Goal: Information Seeking & Learning: Learn about a topic

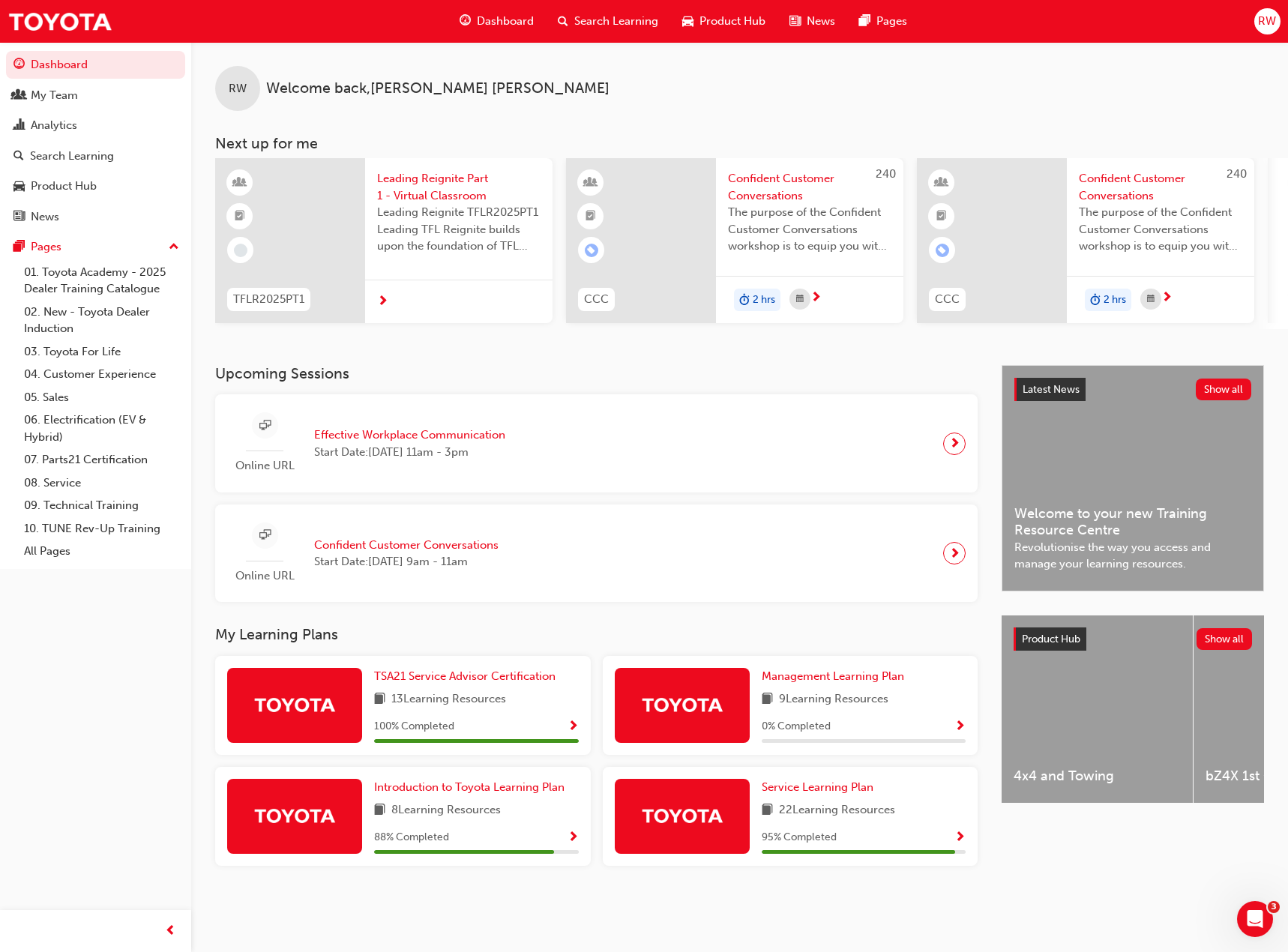
click at [574, 19] on span "Search Learning" at bounding box center [616, 21] width 84 height 17
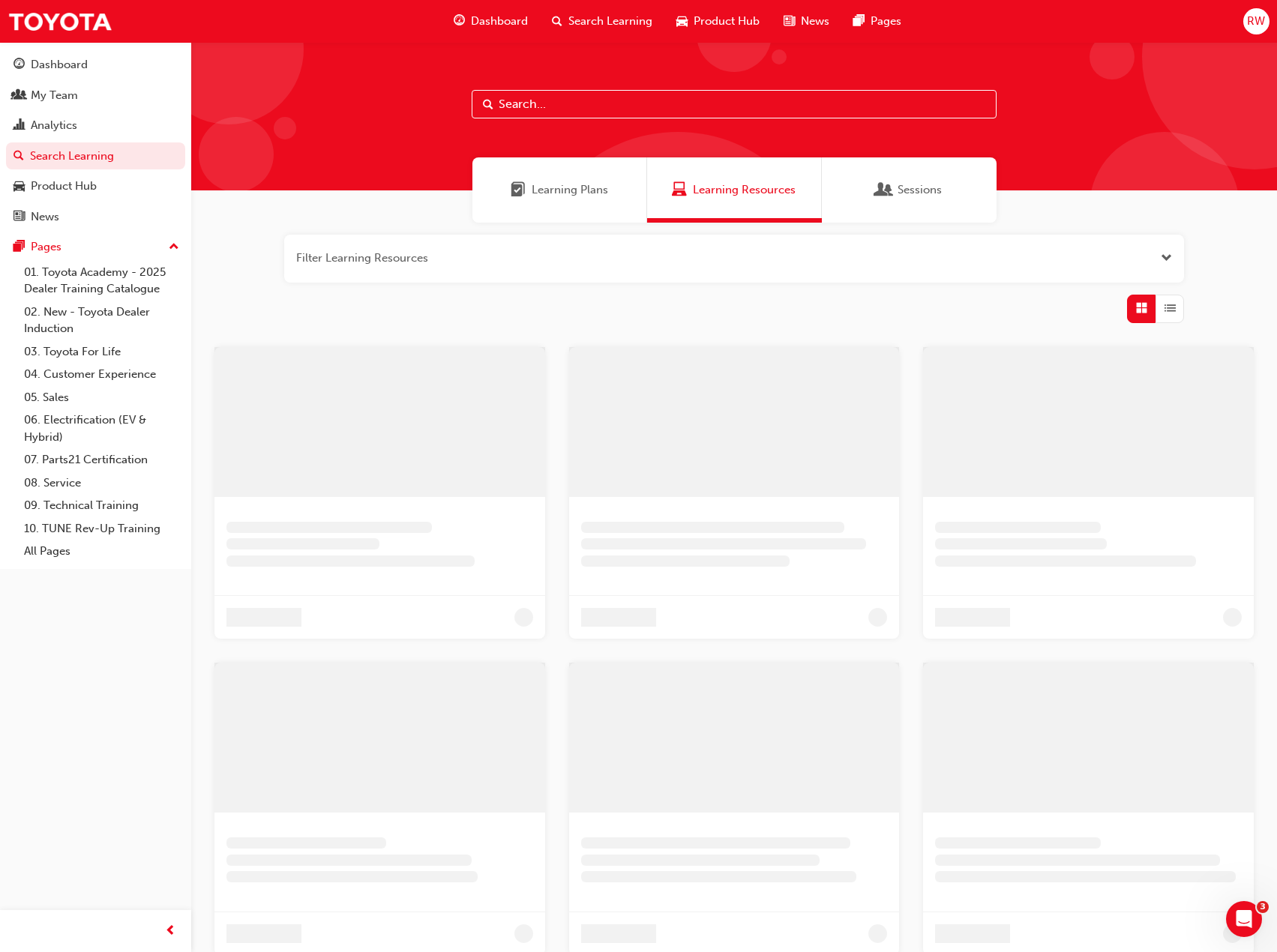
click at [530, 106] on input "text" at bounding box center [734, 104] width 525 height 28
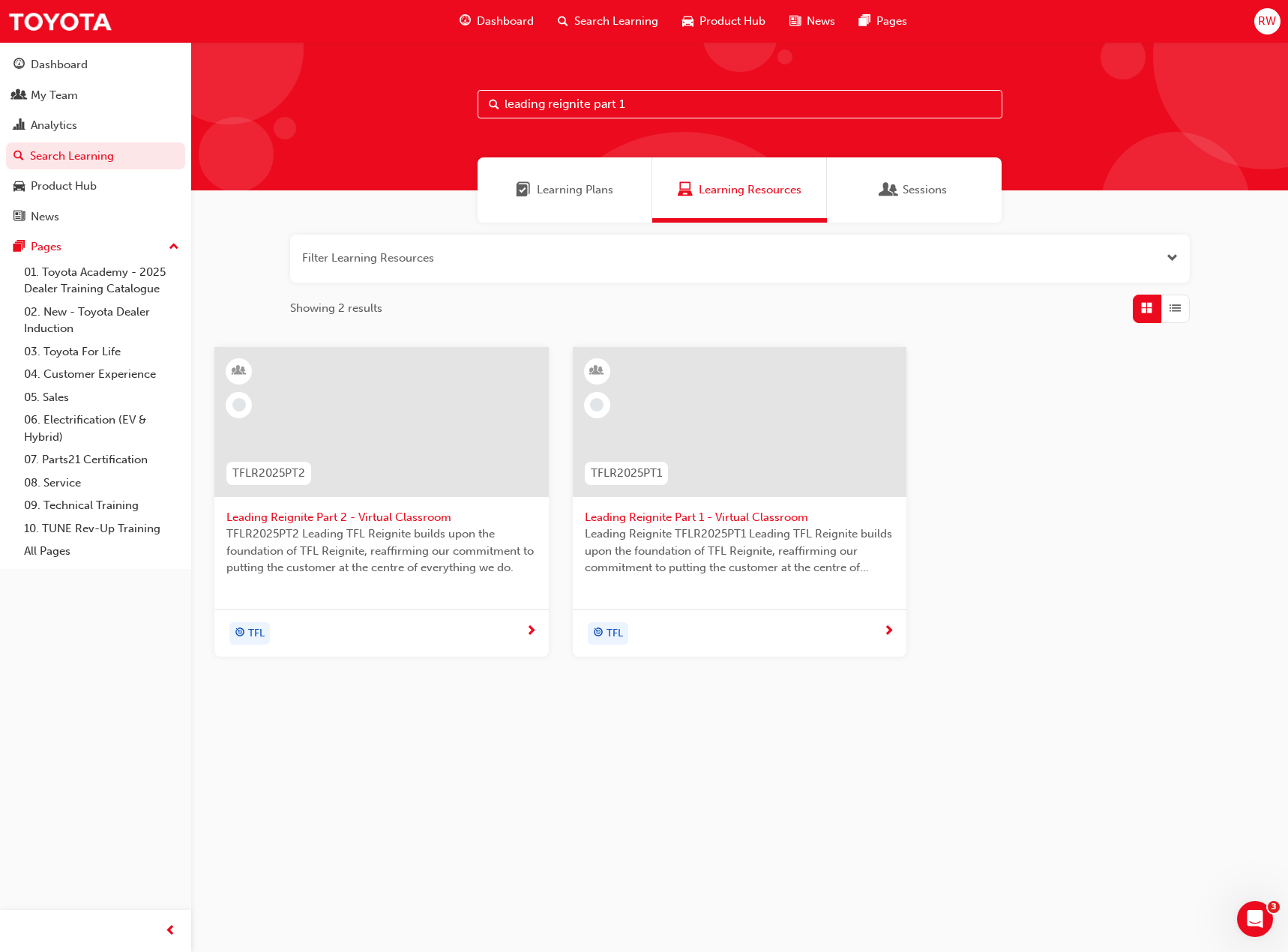
type input "leading reignite part 1"
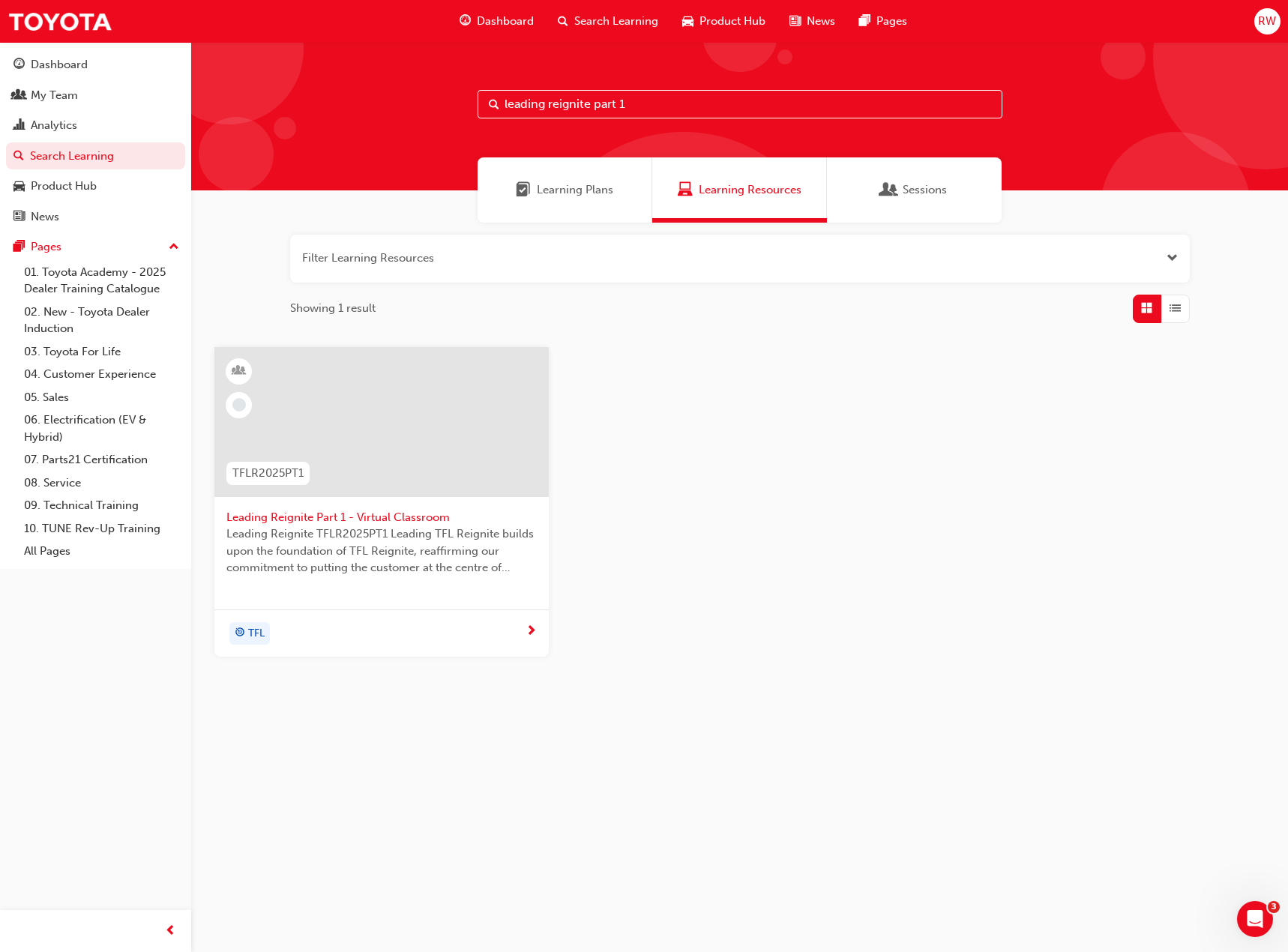
click at [385, 523] on span "Leading Reignite Part 1 - Virtual Classroom" at bounding box center [381, 517] width 310 height 17
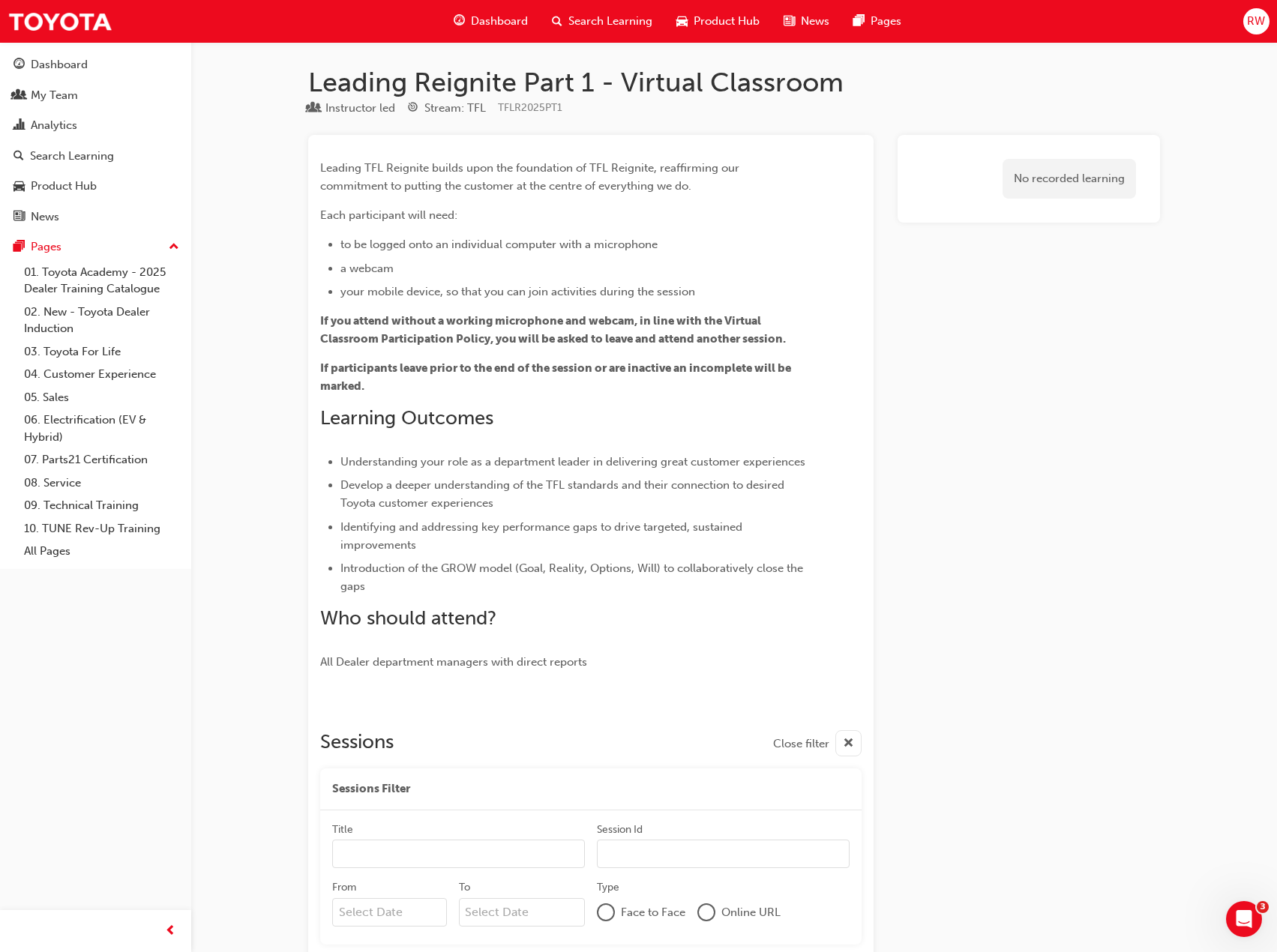
click at [1026, 176] on div "No recorded learning" at bounding box center [1069, 178] width 134 height 39
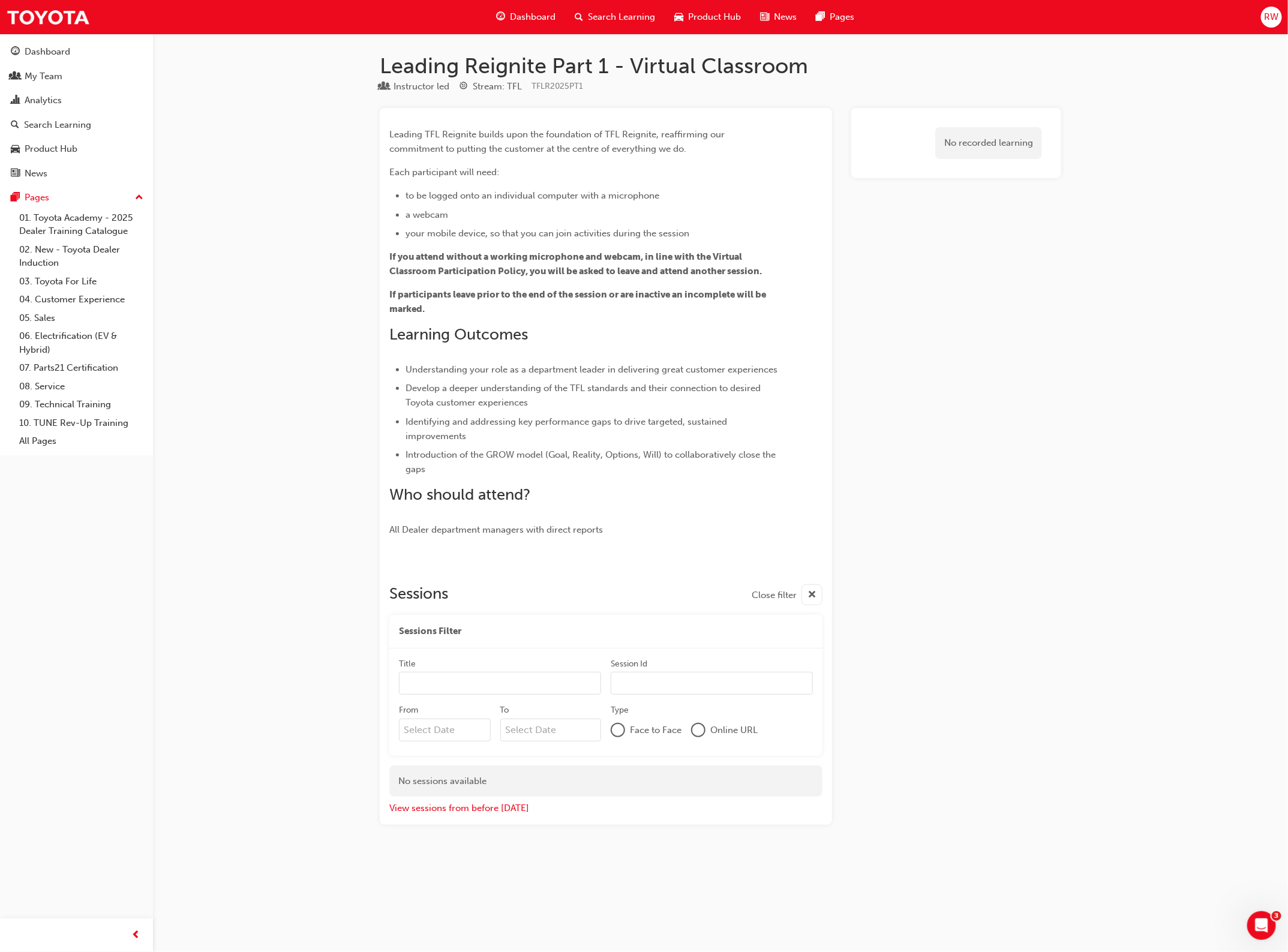
click at [700, 430] on li "Identifying and addressing key performance gaps to drive targeted, sustained im…" at bounding box center [592, 429] width 374 height 29
click at [41, 48] on div "Dashboard" at bounding box center [47, 52] width 46 height 14
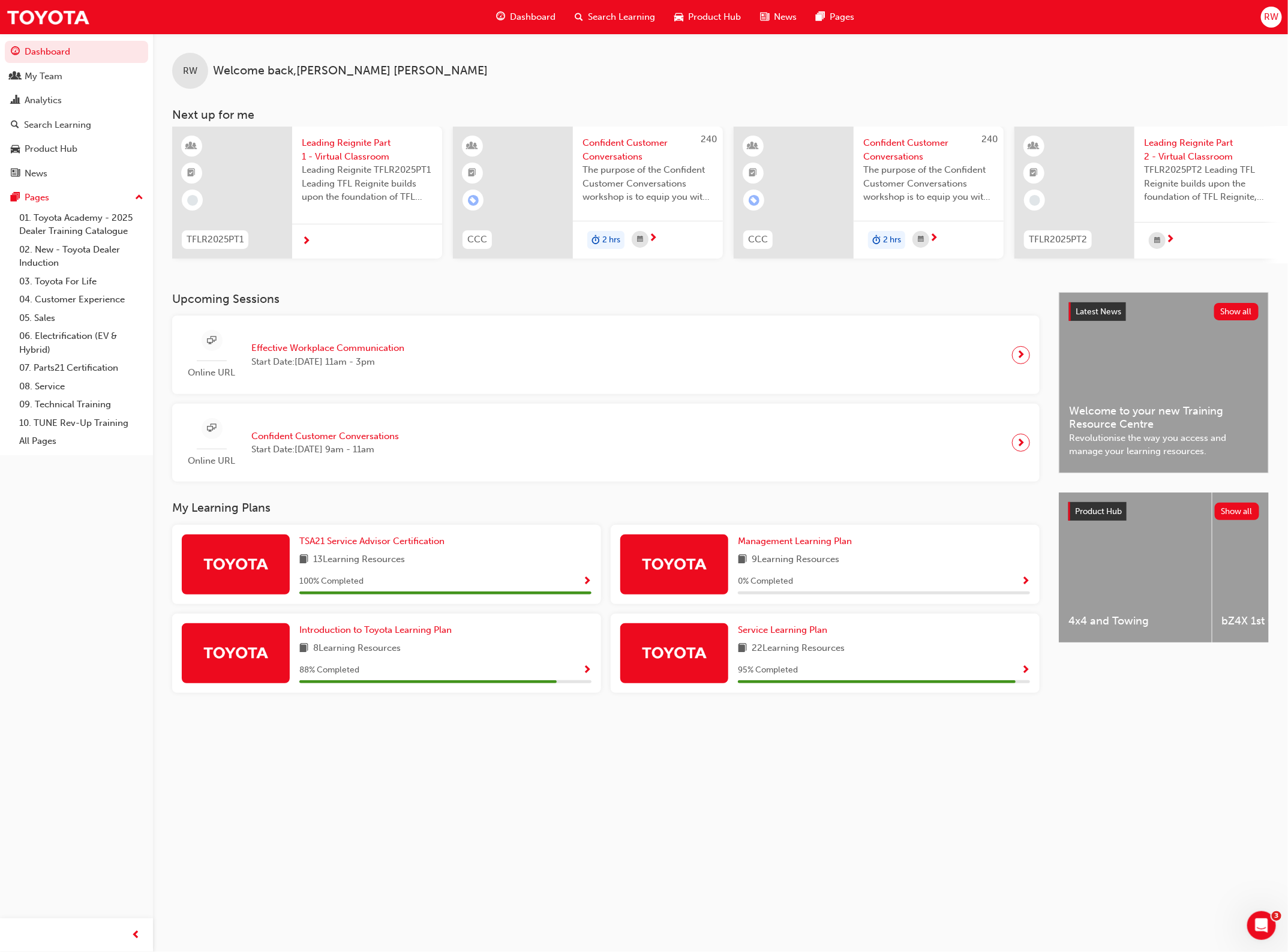
click at [361, 148] on span "Leading Reignite Part 1 - Virtual Classroom" at bounding box center [367, 150] width 131 height 27
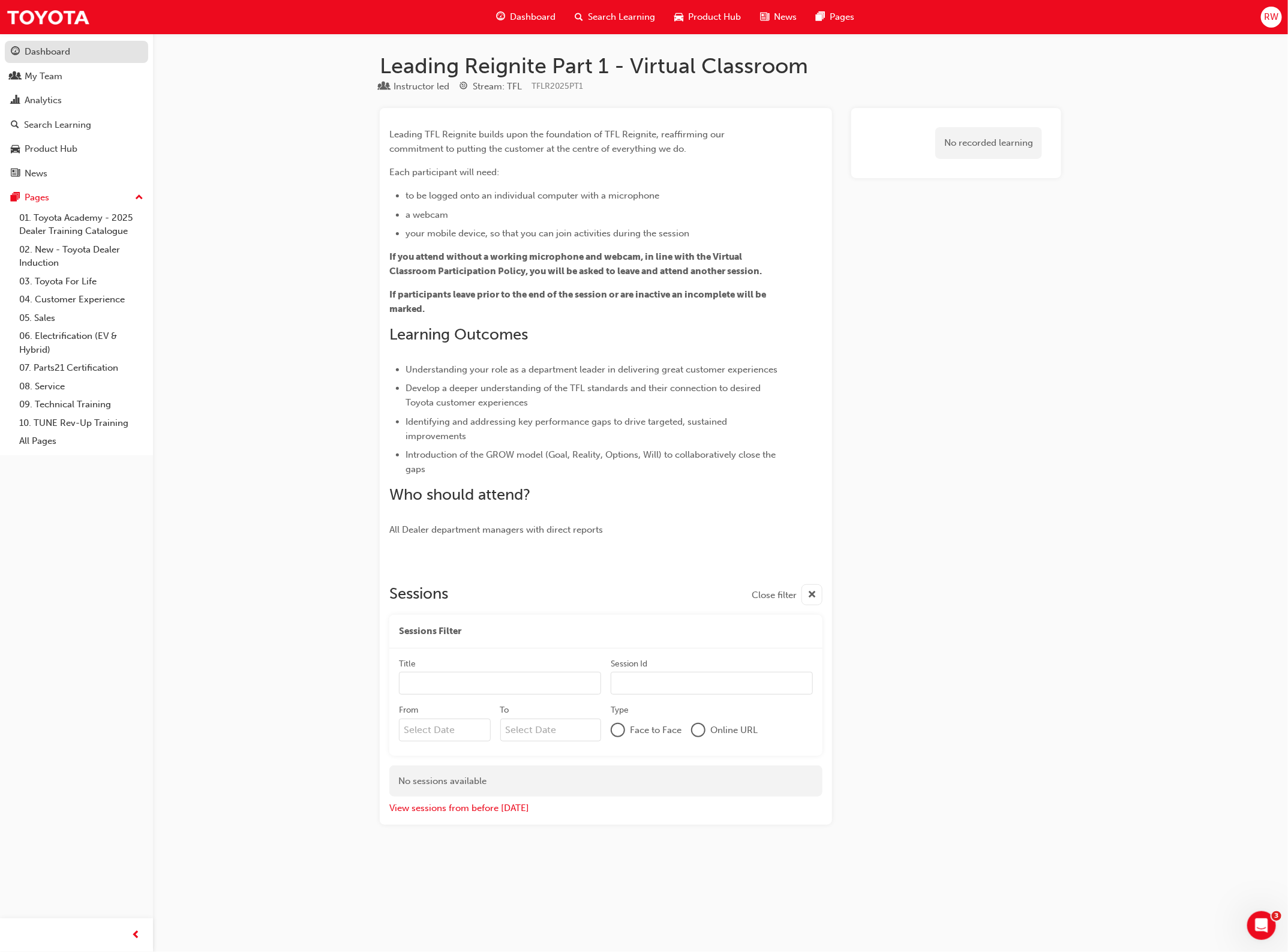
click at [38, 56] on div "Dashboard" at bounding box center [47, 52] width 46 height 14
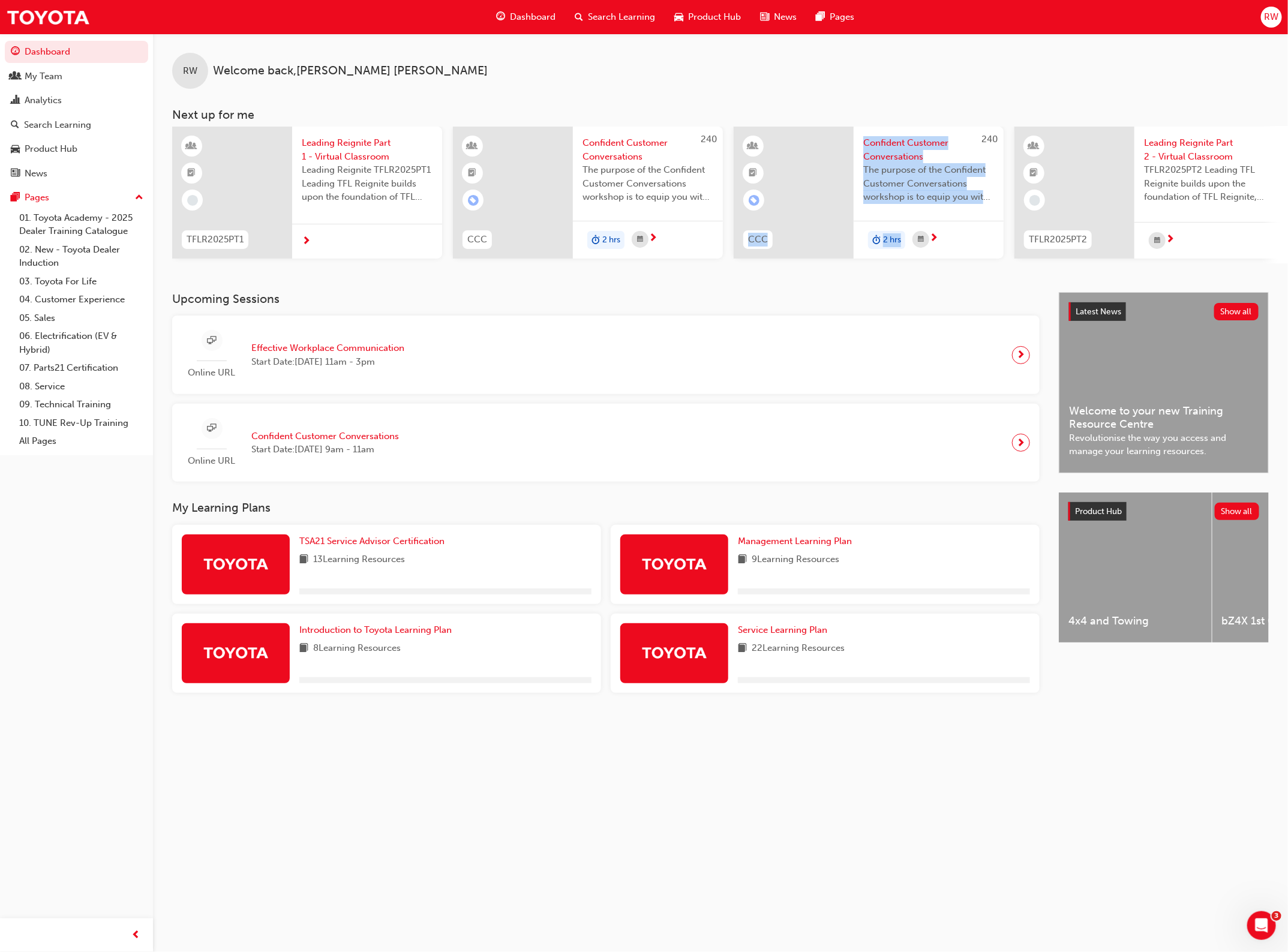
drag, startPoint x: 832, startPoint y: 268, endPoint x: 980, endPoint y: 271, distance: 148.0
click at [980, 271] on div "RW Welcome back , [PERSON_NAME] Next up for me TFLR2025PT1 Leading Reignite Par…" at bounding box center [720, 162] width 1135 height 258
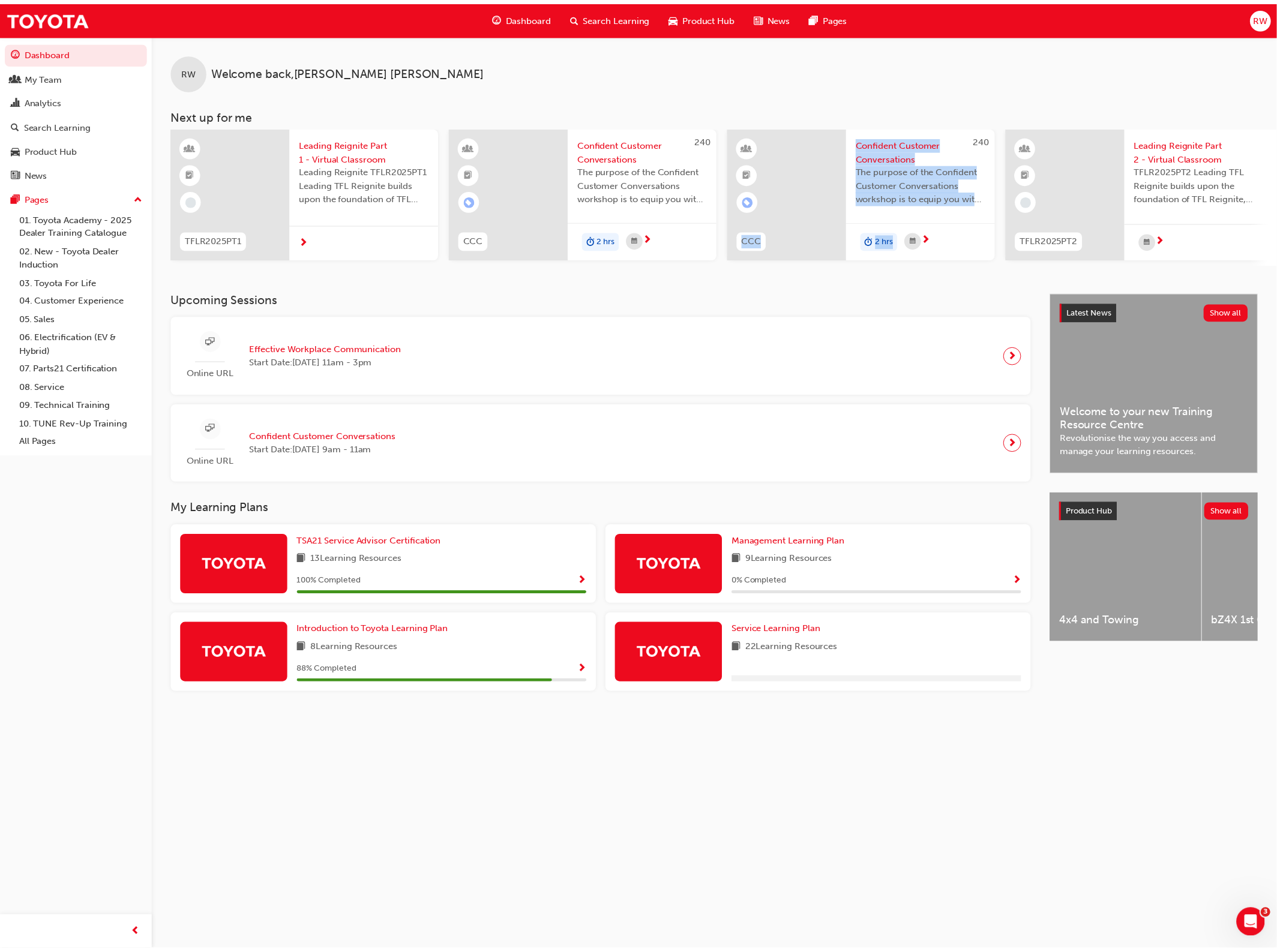
scroll to position [0, 567]
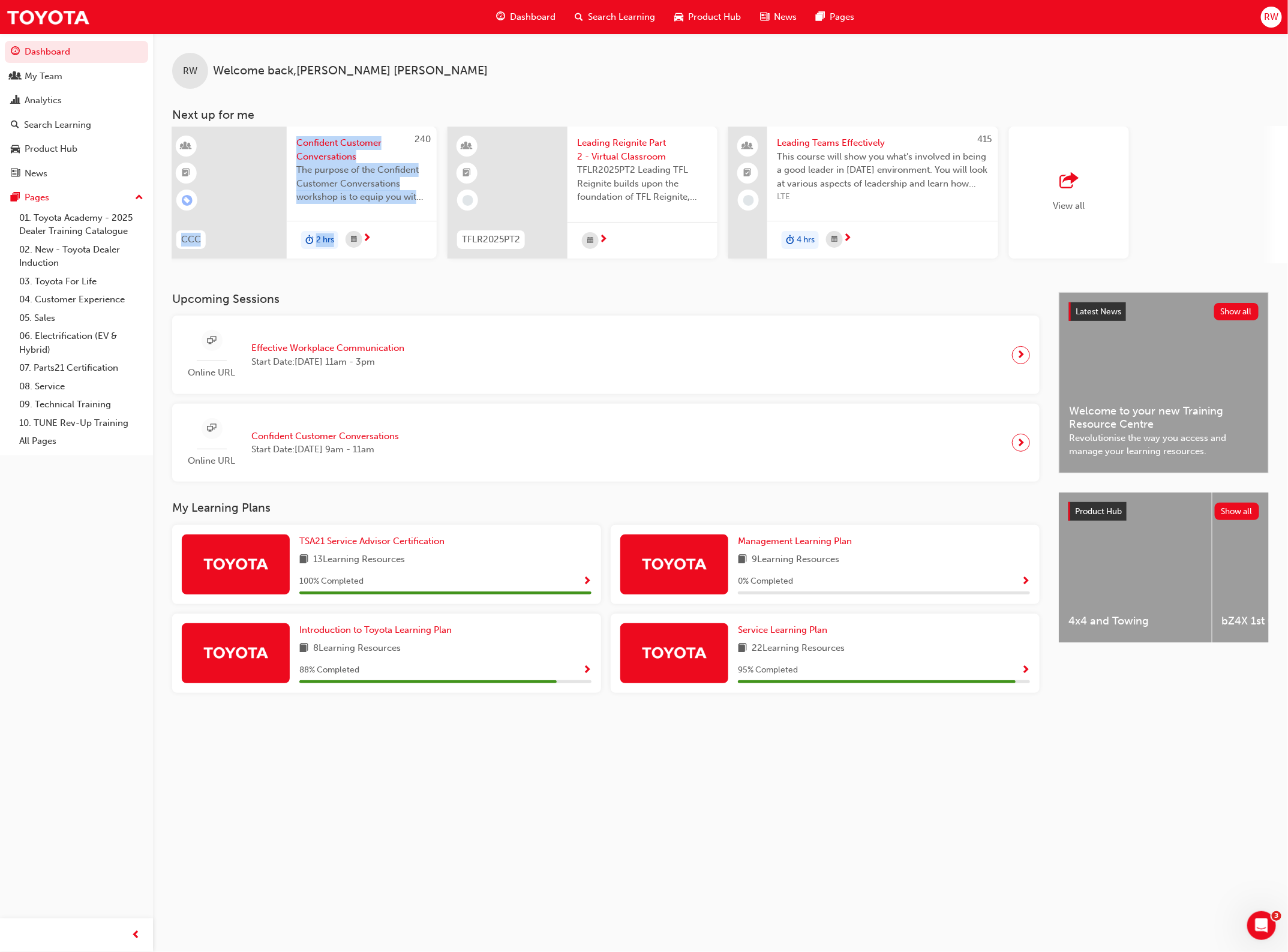
click at [643, 137] on span "Leading Reignite Part 2 - Virtual Classroom" at bounding box center [642, 150] width 131 height 27
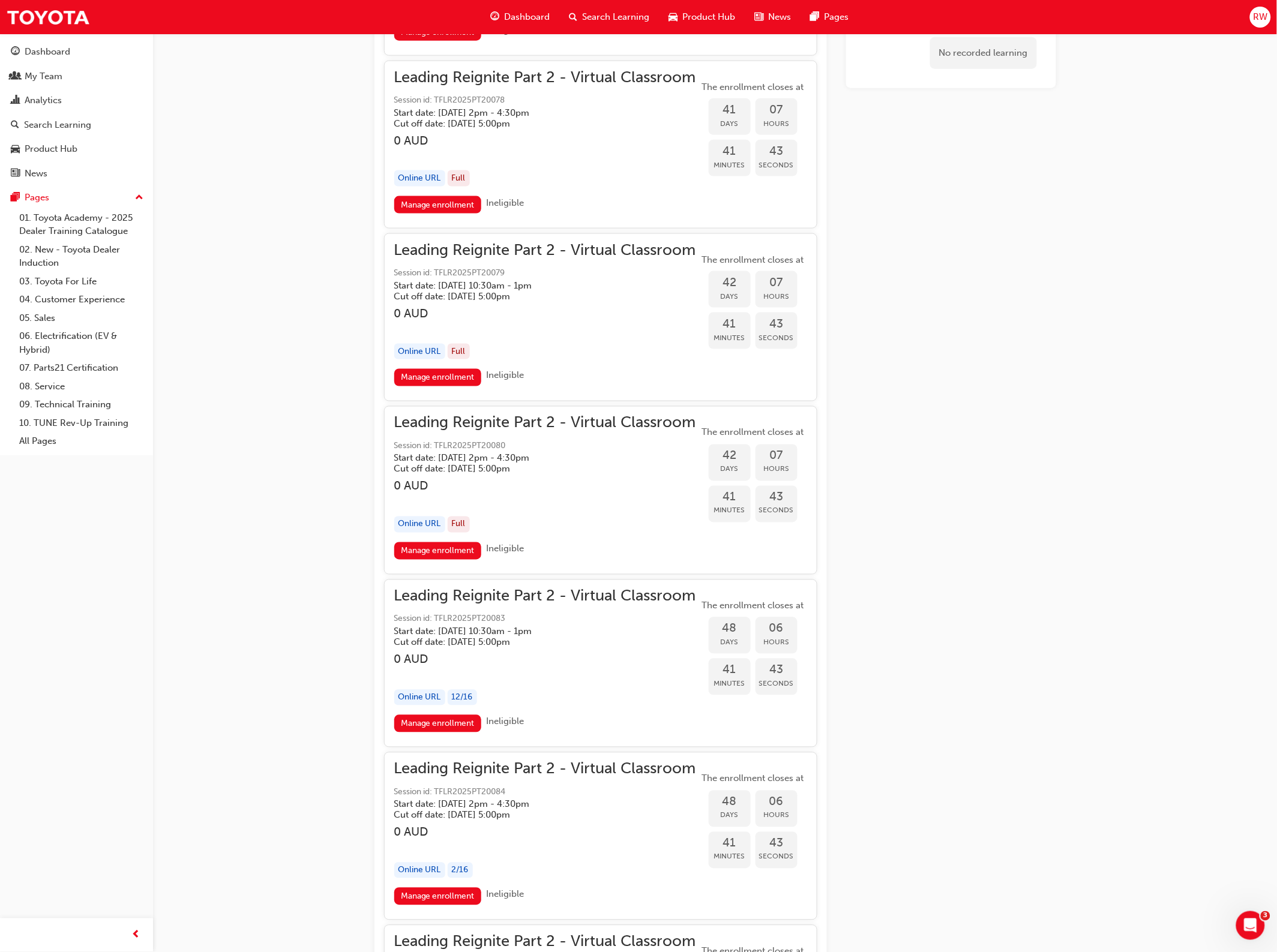
scroll to position [7337, 0]
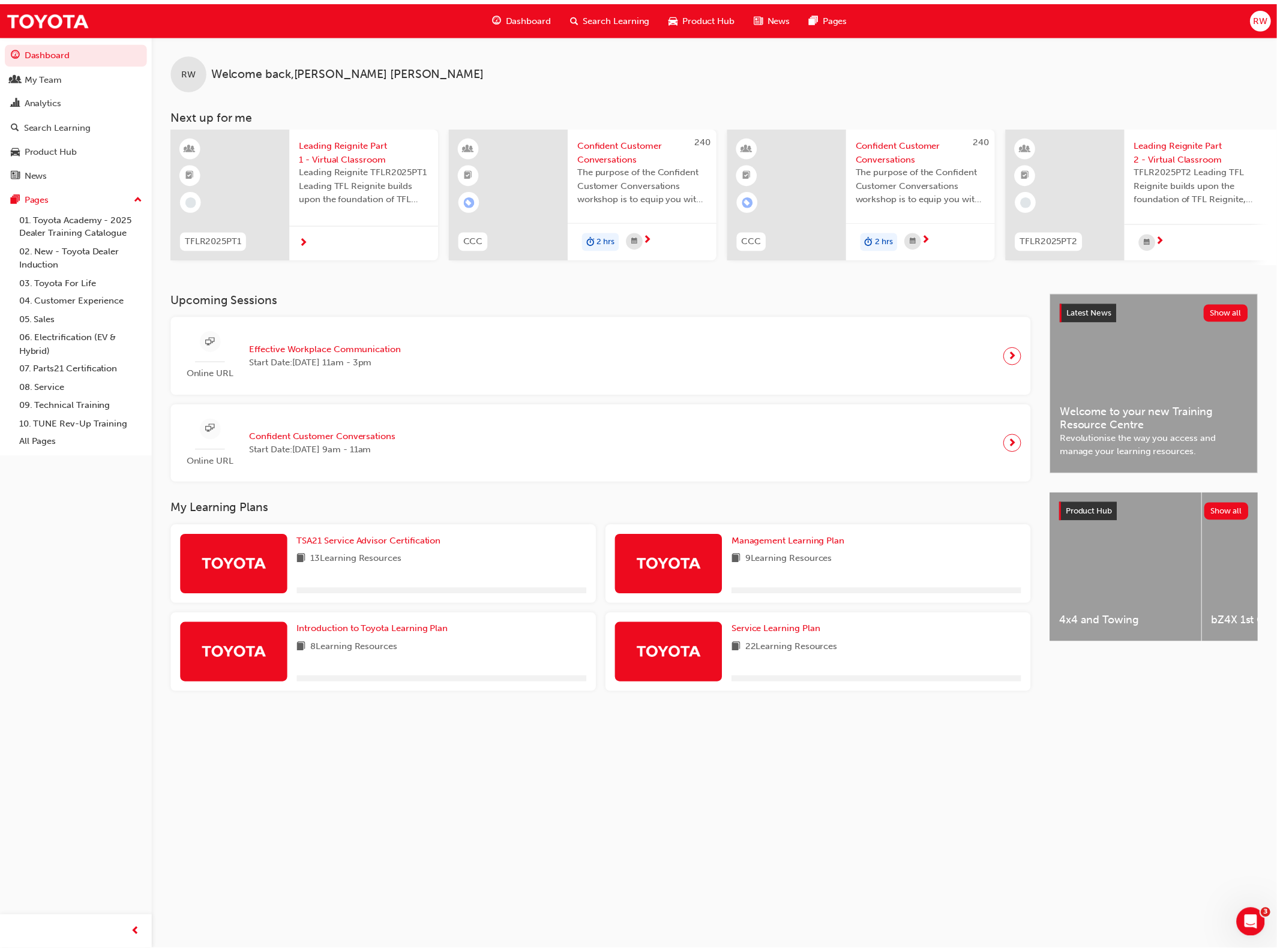
scroll to position [0, 567]
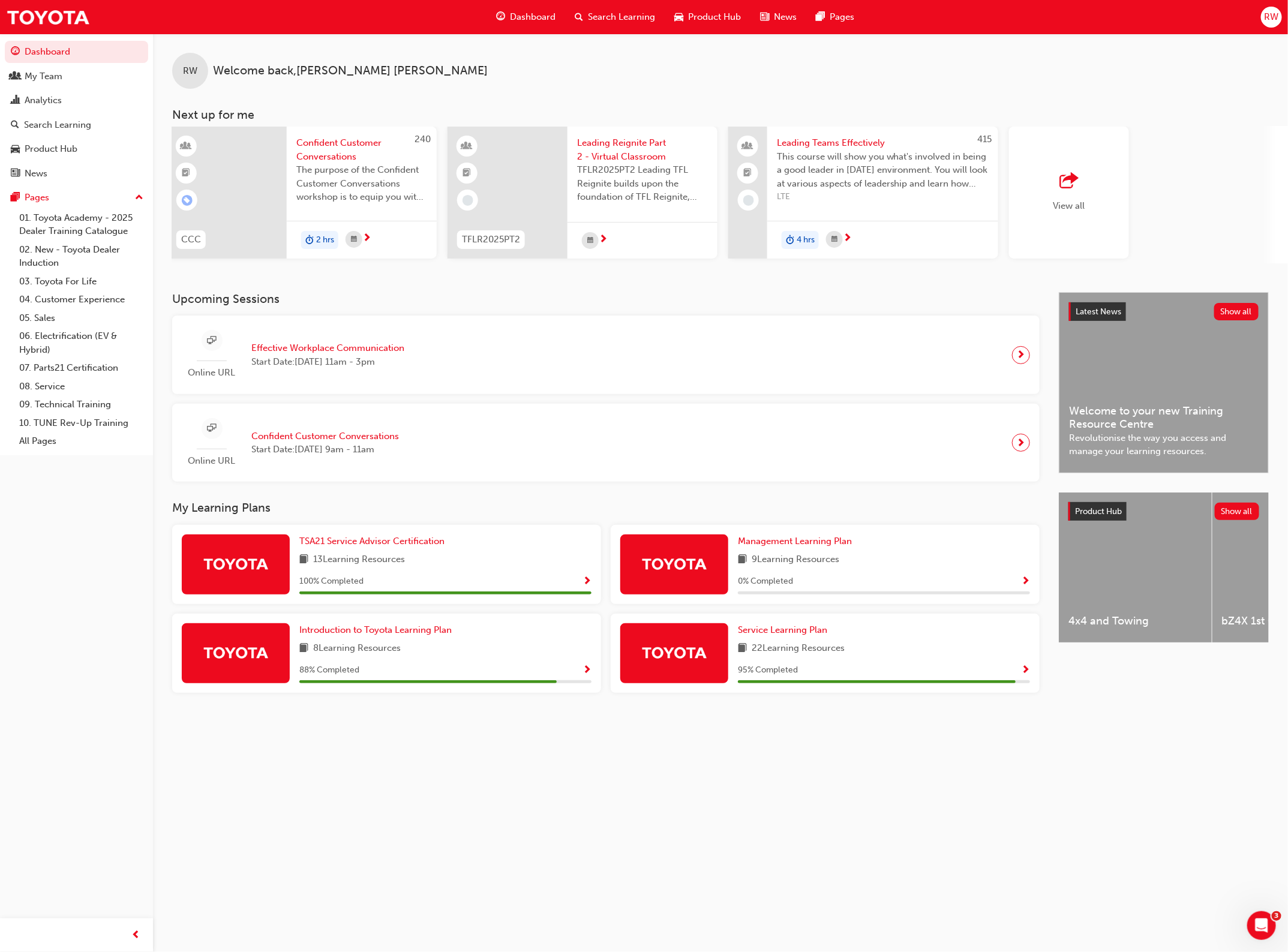
click at [871, 145] on span "Leading Teams Effectively" at bounding box center [883, 142] width 212 height 14
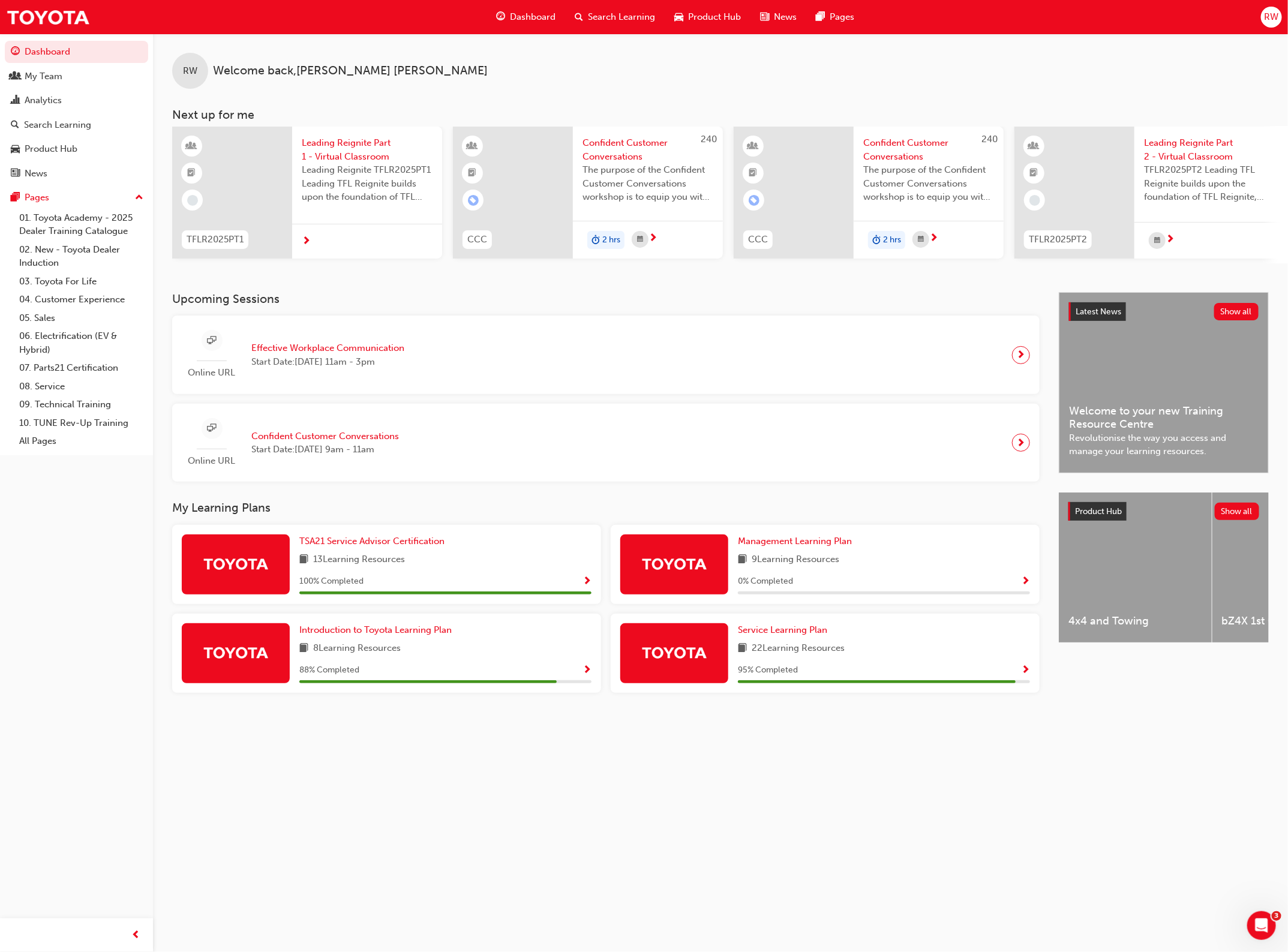
click at [365, 348] on span "Effective Workplace Communication" at bounding box center [327, 348] width 153 height 14
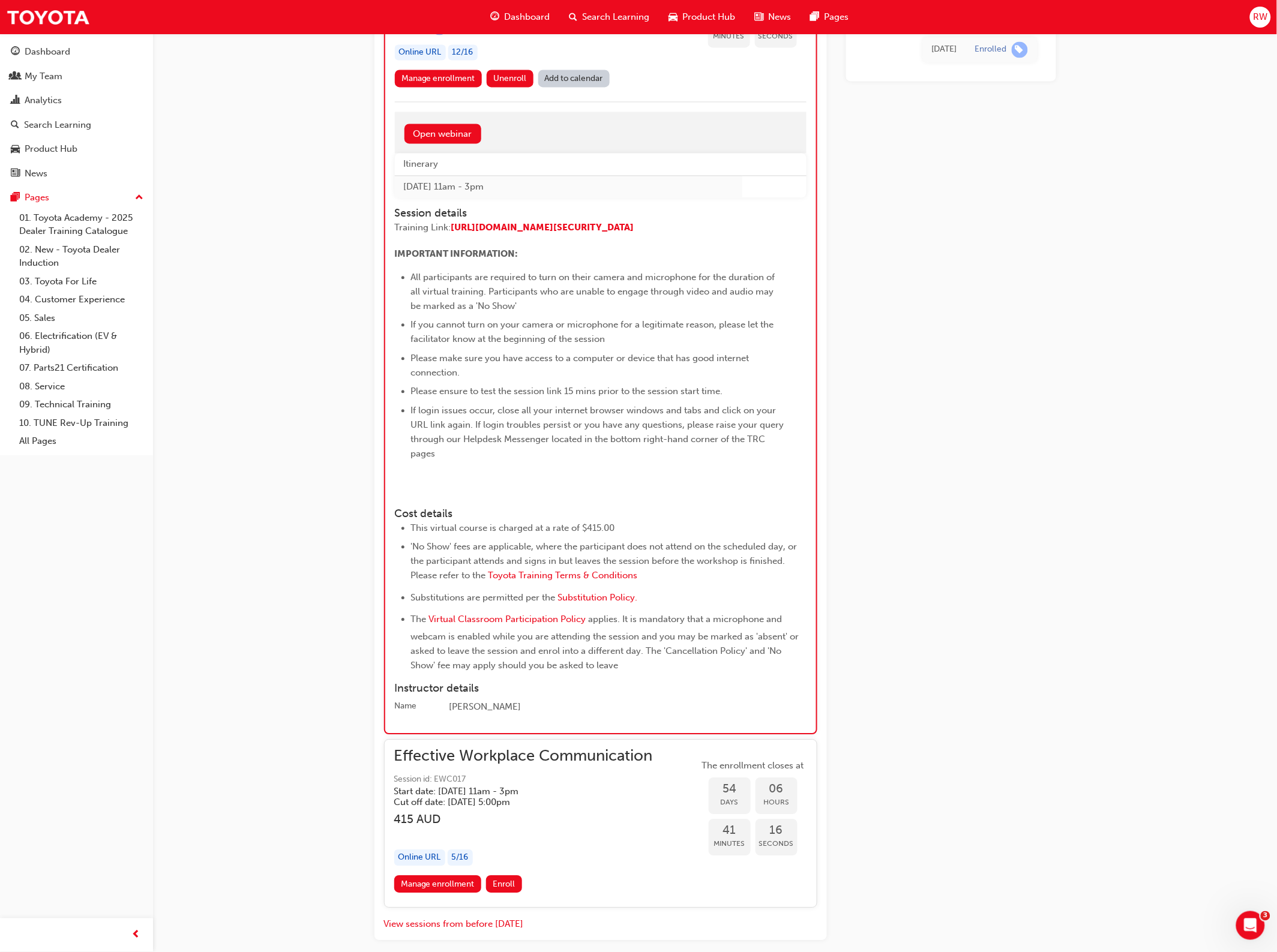
scroll to position [904, 0]
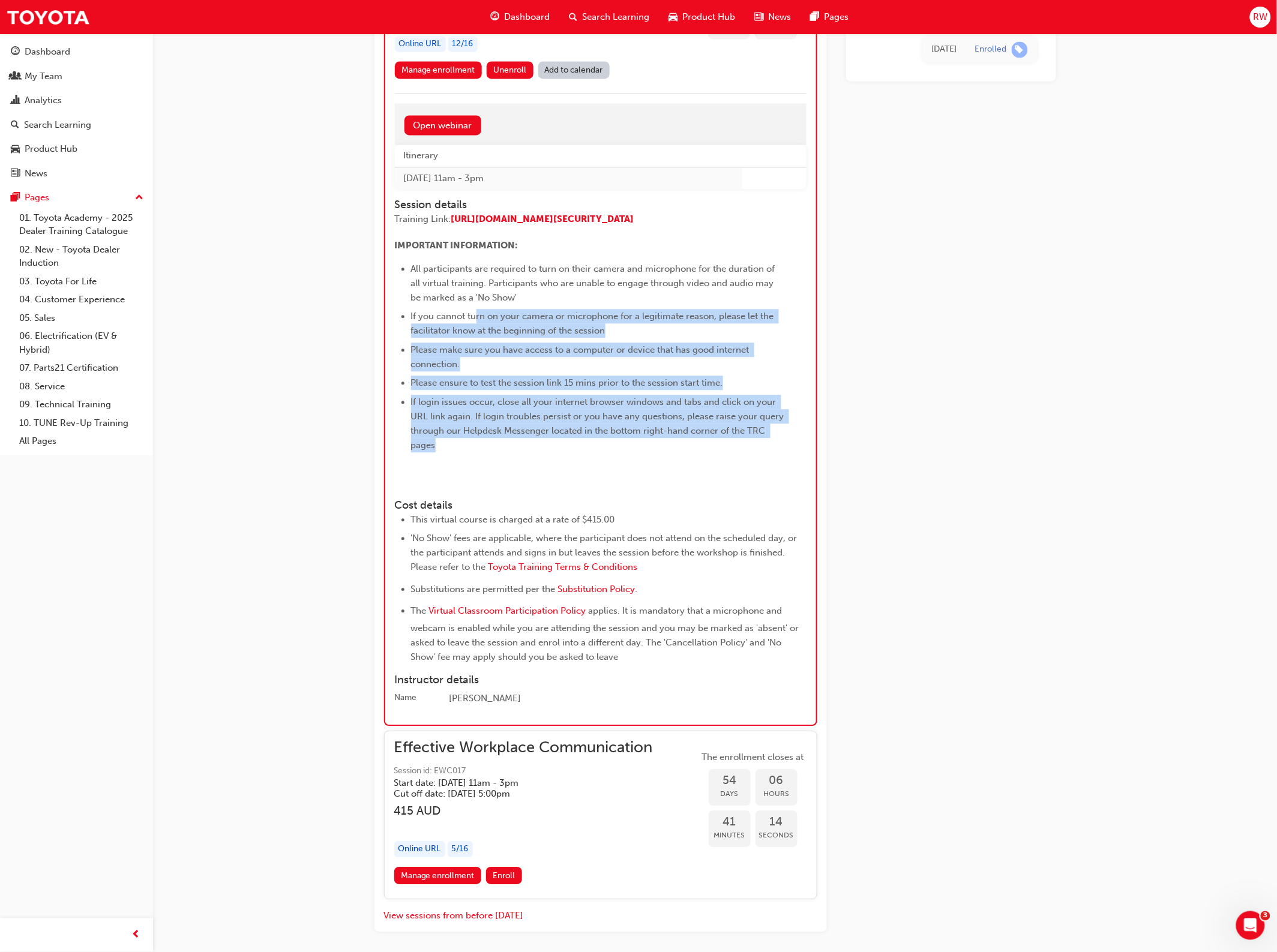
drag, startPoint x: 478, startPoint y: 332, endPoint x: 515, endPoint y: 480, distance: 152.6
click at [515, 480] on div "Training Link: [URL][DOMAIN_NAME][SECURITY_DATA] ​ ​ ​ ​ ​ IMPORTANT INFORMATIO…" at bounding box center [589, 351] width 390 height 278
click at [515, 480] on div "﻿" at bounding box center [589, 476] width 390 height 29
drag, startPoint x: 491, startPoint y: 467, endPoint x: 438, endPoint y: 330, distance: 146.9
click at [438, 330] on div "Training Link: [URL][DOMAIN_NAME][SECURITY_DATA] ​ ​ ​ ​ ​ IMPORTANT INFORMATIO…" at bounding box center [589, 351] width 390 height 278
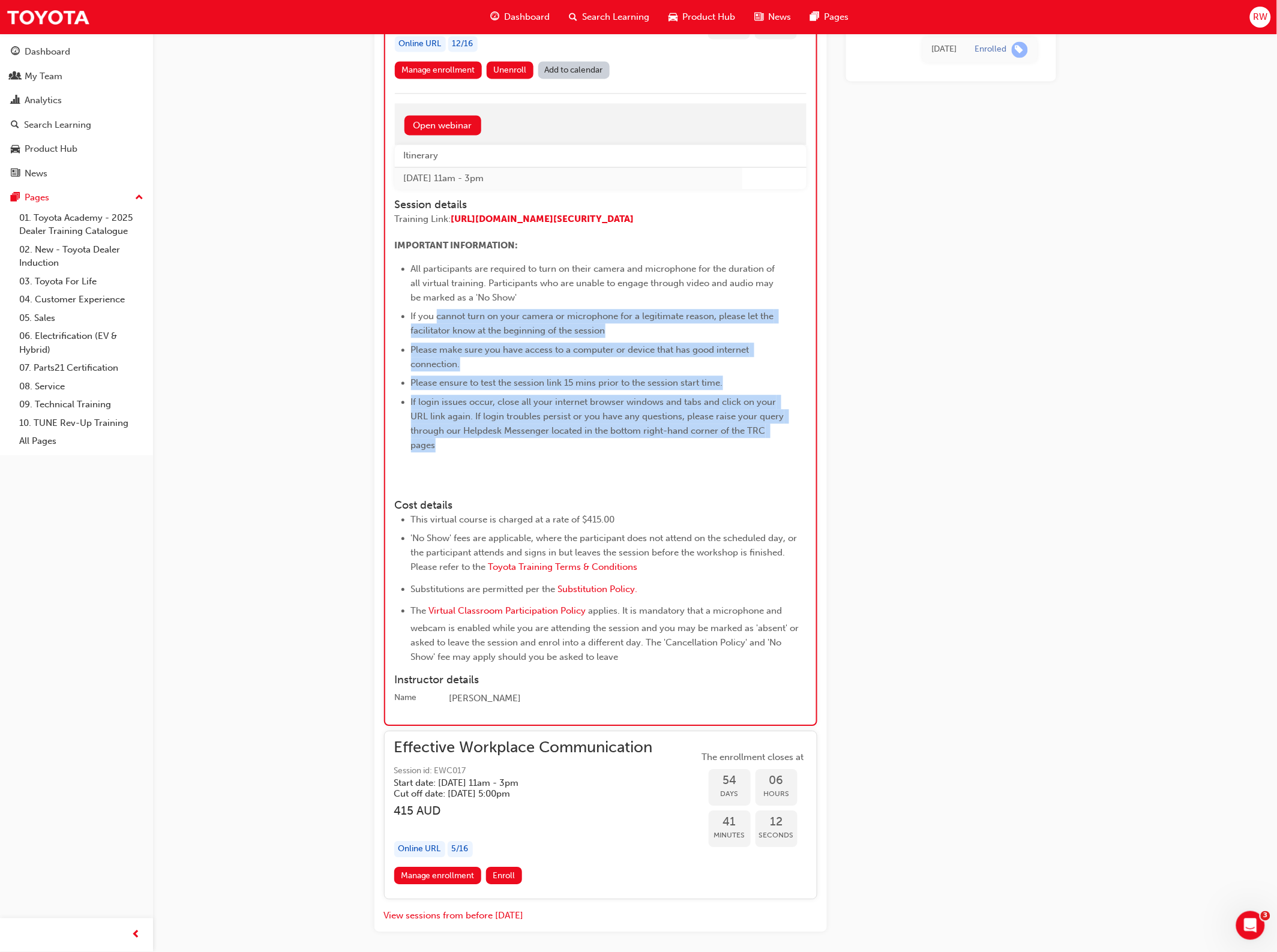
click at [438, 330] on span "If you cannot turn on your camera or microphone for a legitimate reason, please…" at bounding box center [594, 323] width 366 height 25
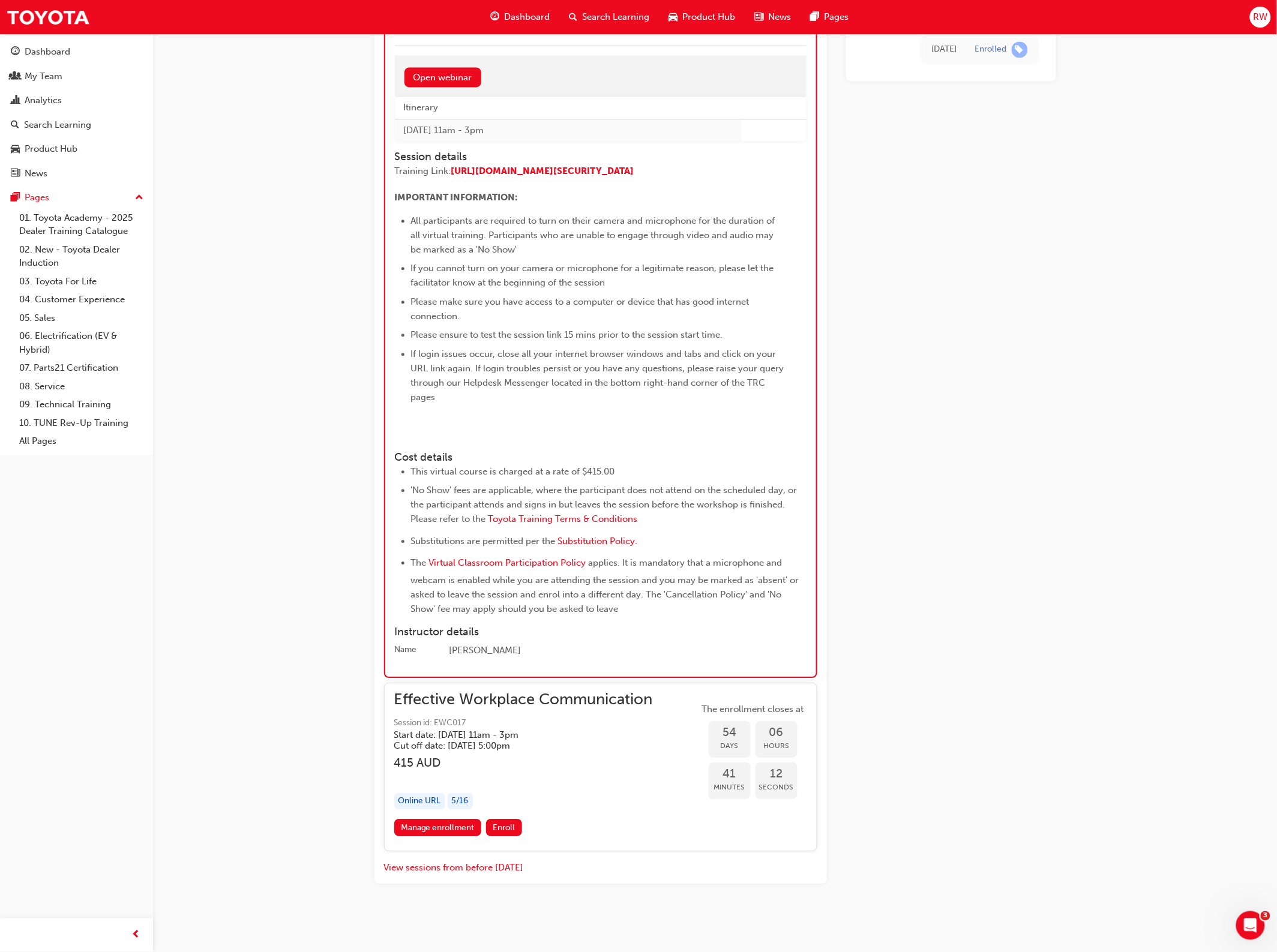
scroll to position [1001, 0]
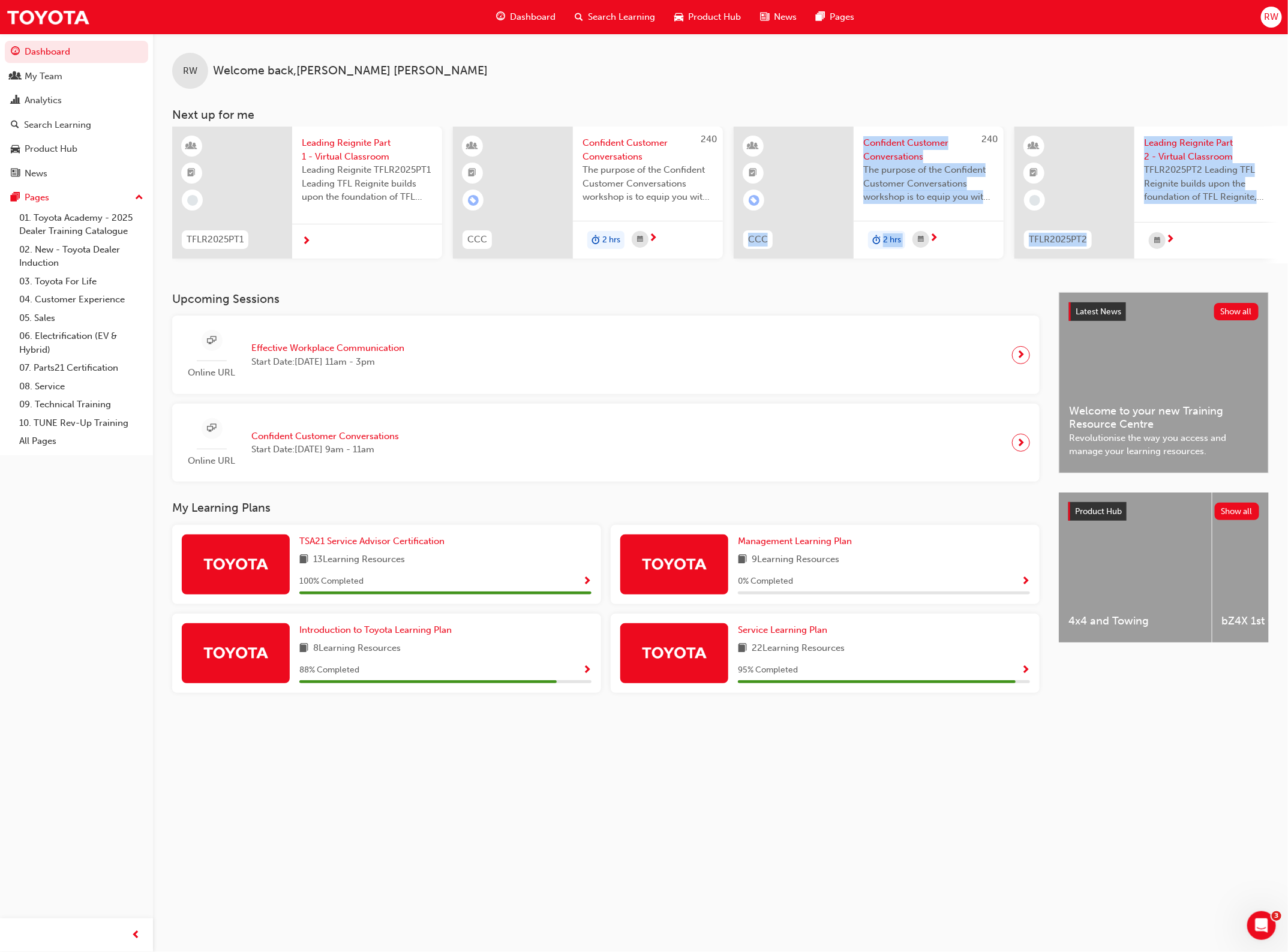
drag, startPoint x: 811, startPoint y: 267, endPoint x: 1136, endPoint y: 262, distance: 325.0
click at [1030, 262] on div "RW Welcome back , [PERSON_NAME] Next up for me TFLR2025PT1 Leading Reignite Par…" at bounding box center [720, 162] width 1135 height 258
click at [1030, 269] on div "RW Welcome back , [PERSON_NAME] Next up for me TFLR2025PT1 Leading Reignite Par…" at bounding box center [720, 162] width 1135 height 258
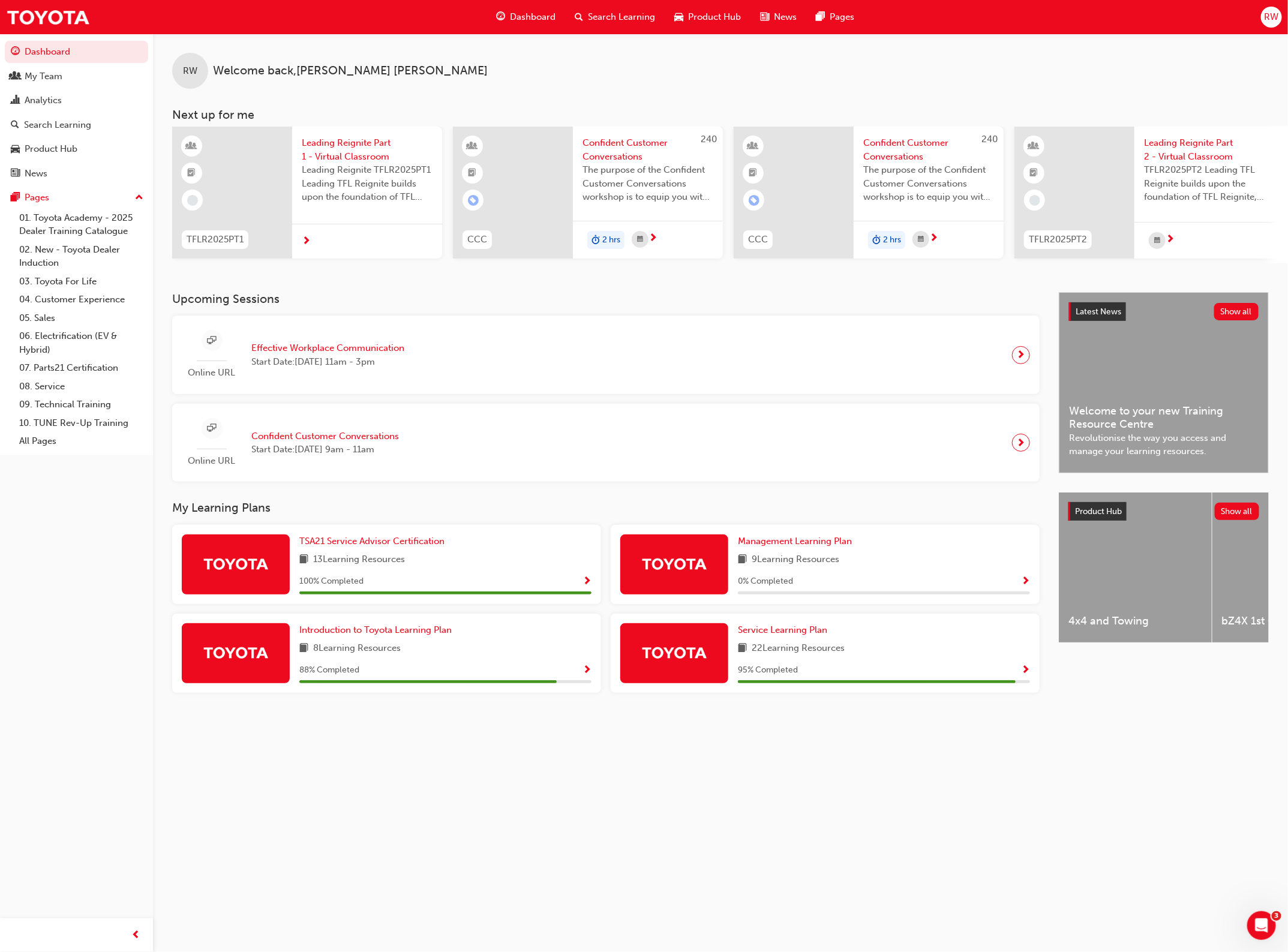
scroll to position [0, 567]
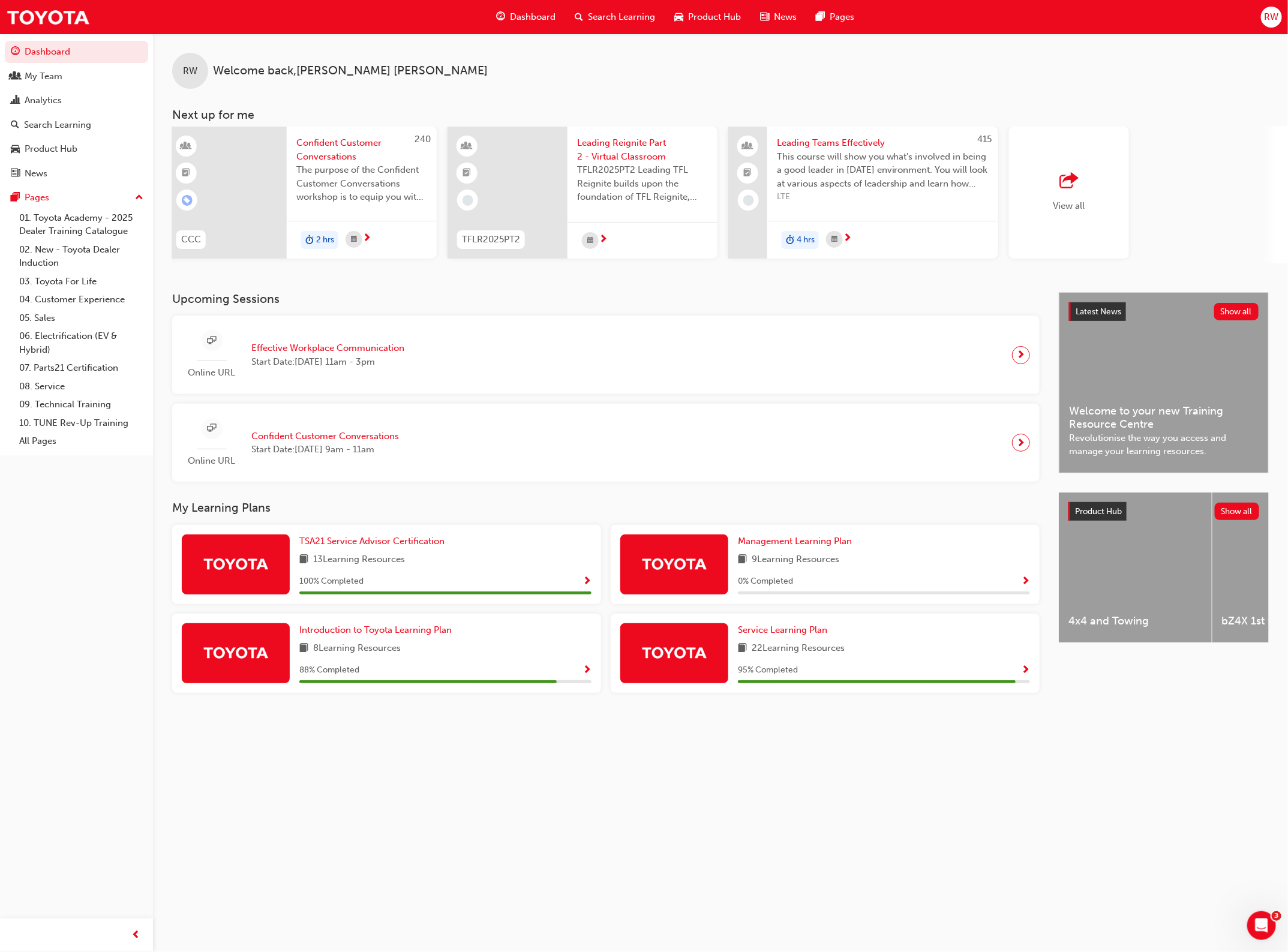
click at [818, 145] on span "Leading Teams Effectively" at bounding box center [883, 142] width 212 height 14
